Goal: Check status: Check status

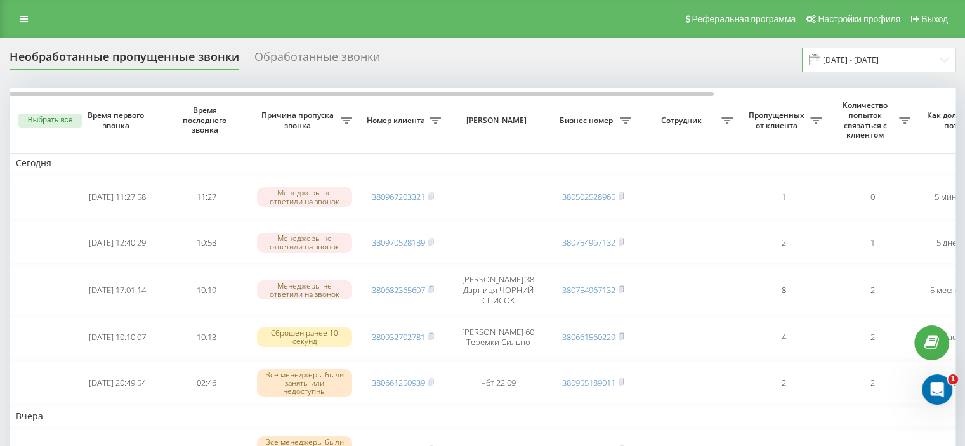
click at [916, 58] on input "[DATE] - [DATE]" at bounding box center [879, 60] width 154 height 25
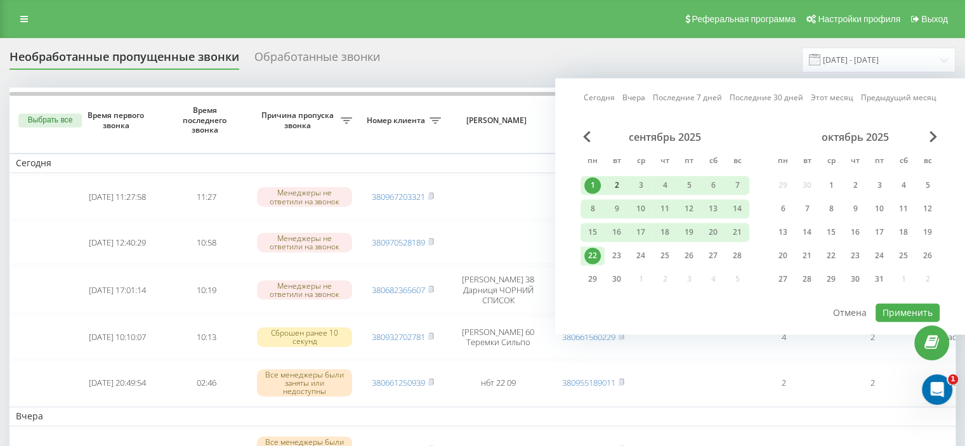
click at [614, 182] on div "2" at bounding box center [617, 185] width 17 height 17
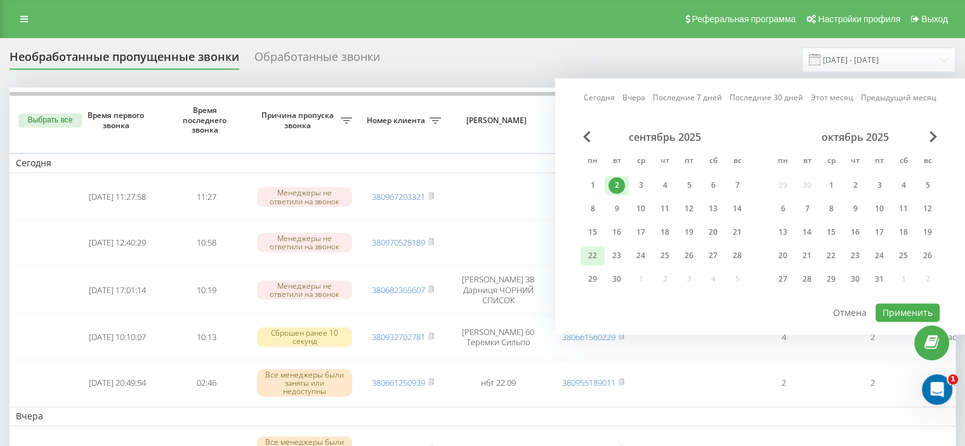
click at [595, 256] on div "22" at bounding box center [592, 256] width 17 height 17
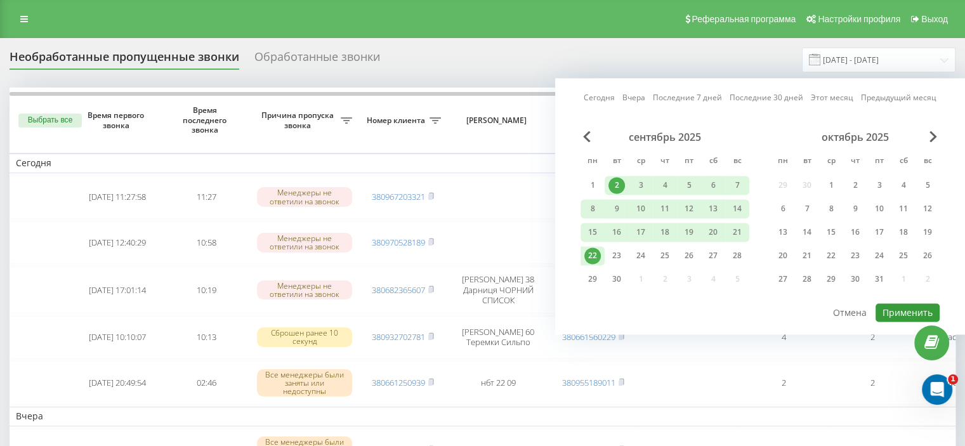
click at [902, 313] on button "Применить" at bounding box center [908, 312] width 64 height 18
type input "02.09.2025 - 22.09.2025"
